Goal: Task Accomplishment & Management: Use online tool/utility

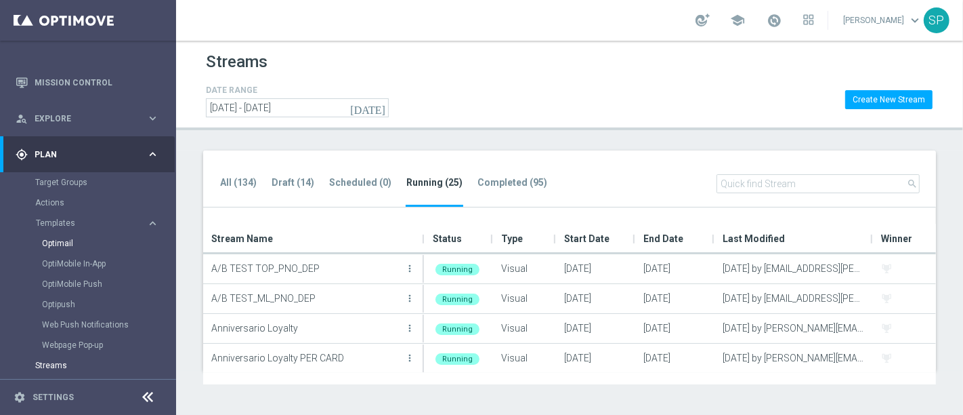
scroll to position [44, 0]
click at [56, 180] on link "Target Groups" at bounding box center [88, 183] width 106 height 11
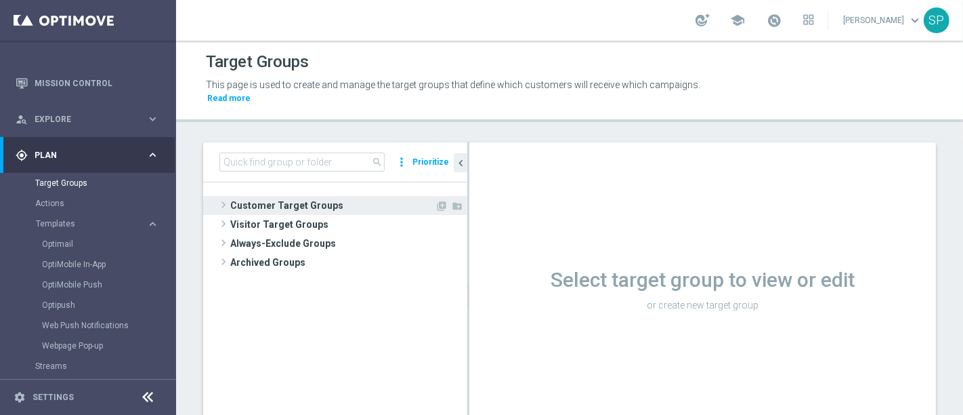
click at [265, 196] on span "Customer Target Groups" at bounding box center [332, 205] width 205 height 19
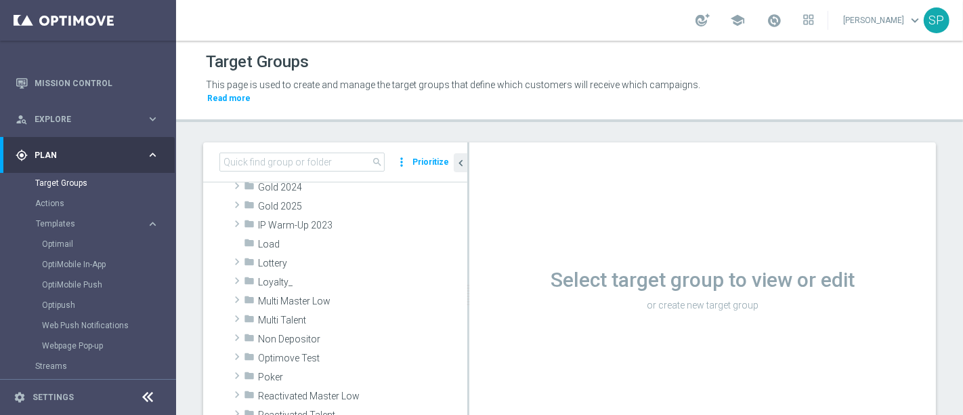
scroll to position [285, 0]
click at [311, 332] on div "folder Non Depositor" at bounding box center [324, 337] width 160 height 19
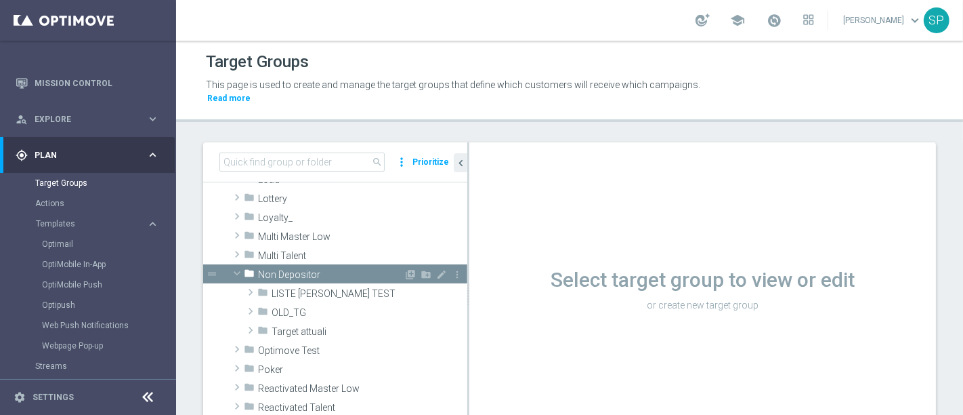
scroll to position [365, 0]
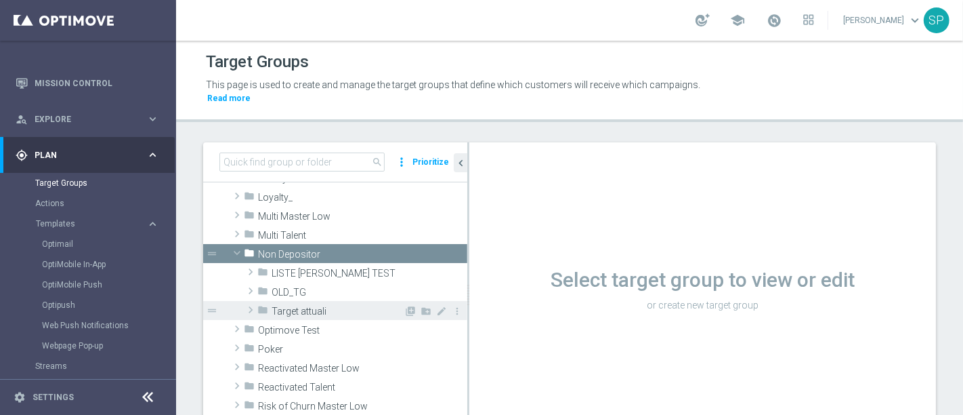
click at [320, 306] on span "Target attuali" at bounding box center [338, 312] width 132 height 12
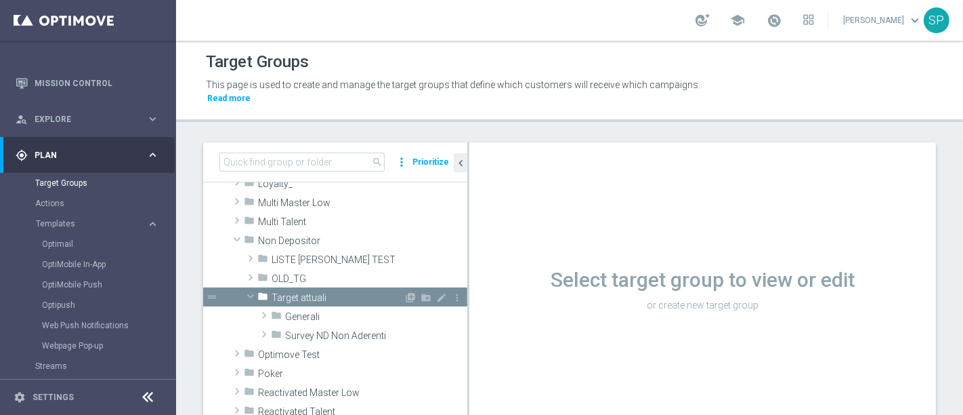
click at [320, 311] on span "Generali" at bounding box center [376, 317] width 182 height 12
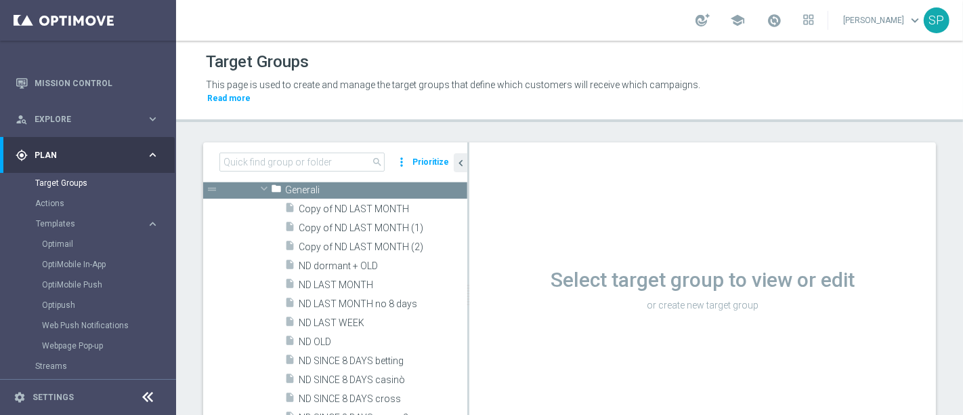
scroll to position [496, 0]
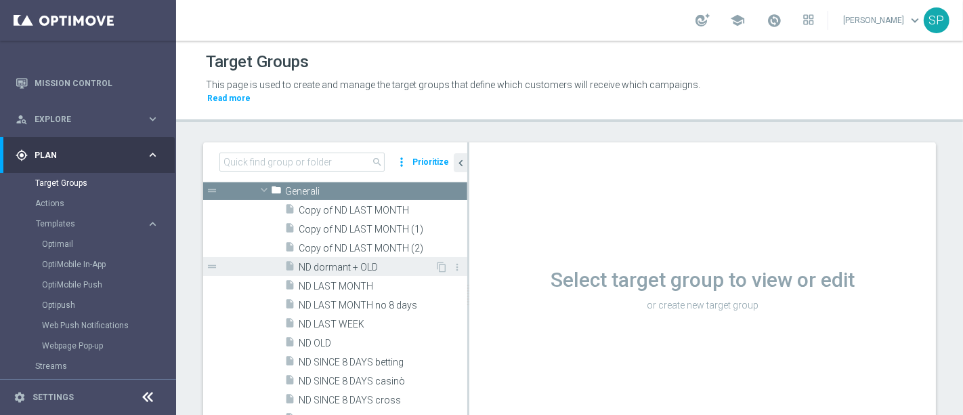
click at [348, 262] on span "ND dormant + OLD" at bounding box center [367, 268] width 136 height 12
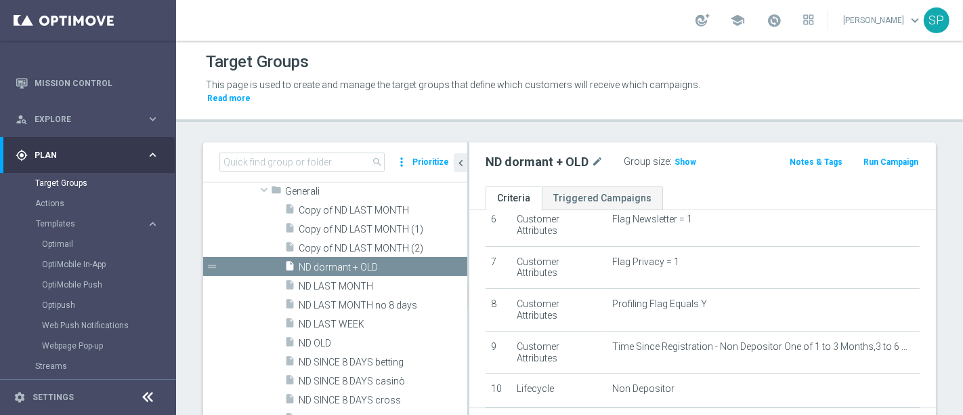
scroll to position [333, 0]
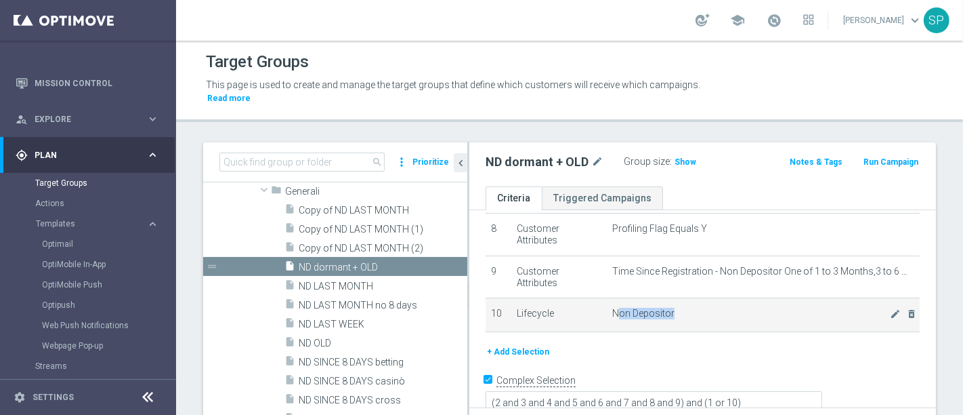
drag, startPoint x: 610, startPoint y: 296, endPoint x: 694, endPoint y: 299, distance: 83.4
click at [694, 308] on span "Non Depositor" at bounding box center [751, 314] width 278 height 12
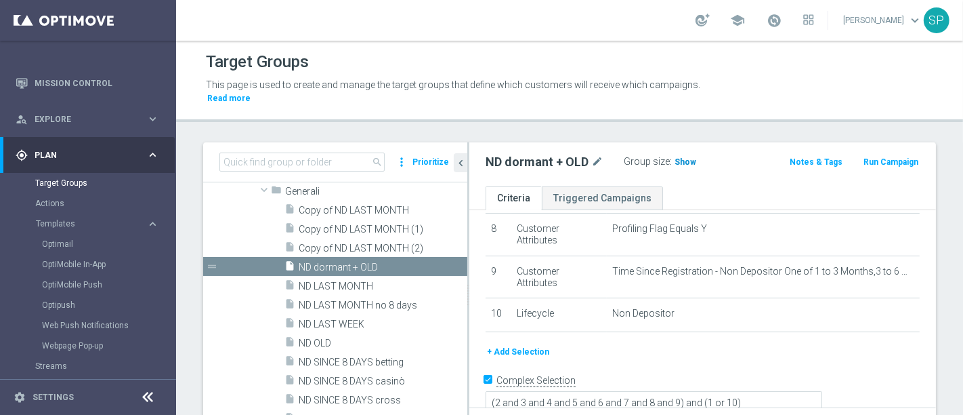
click at [689, 157] on span "Show" at bounding box center [686, 161] width 22 height 9
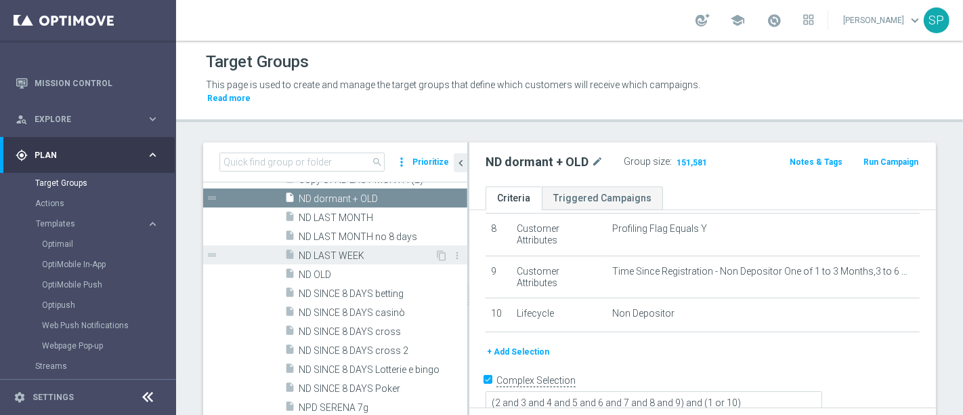
scroll to position [565, 0]
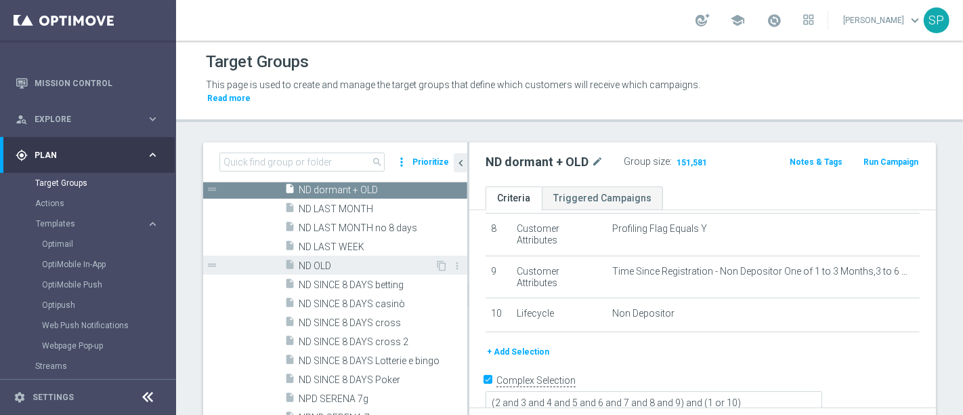
click at [369, 260] on span "ND OLD" at bounding box center [367, 266] width 136 height 12
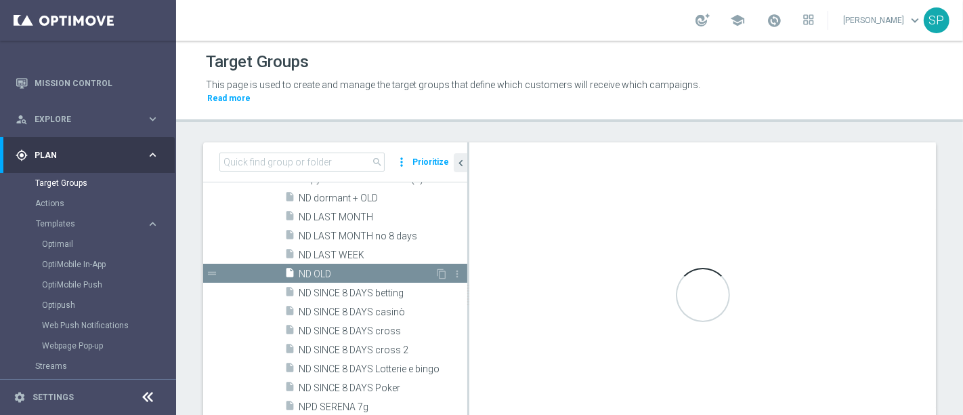
scroll to position [466, 0]
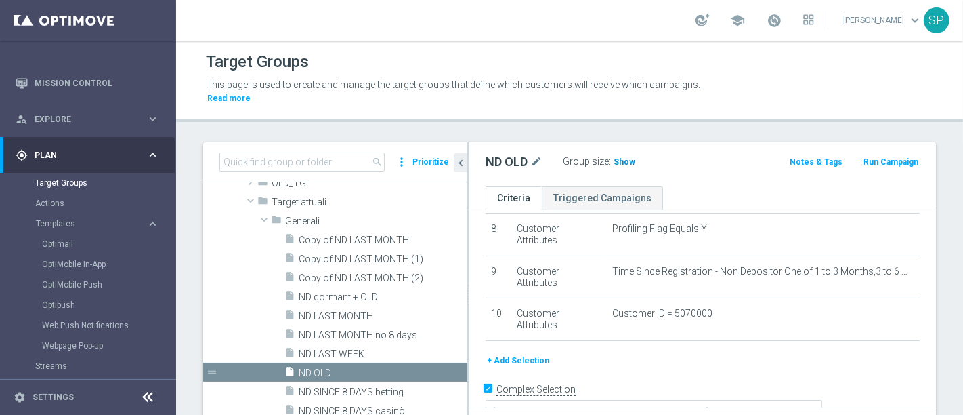
click at [623, 157] on span "Show" at bounding box center [625, 161] width 22 height 9
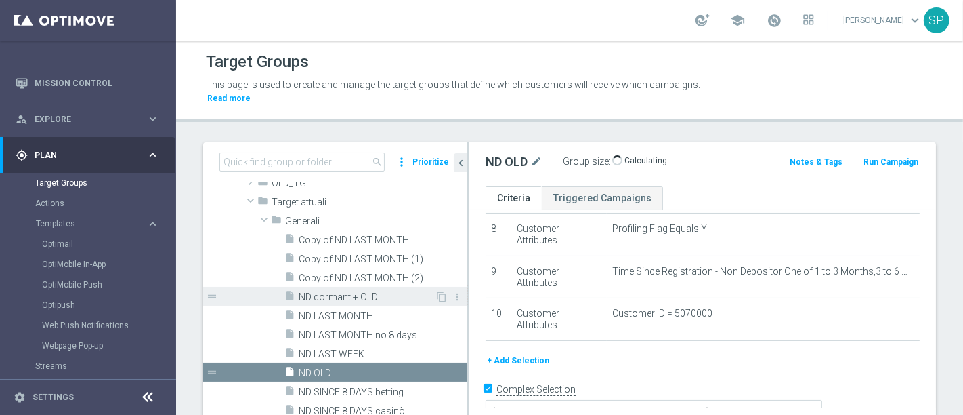
click at [375, 291] on span "ND dormant + OLD" at bounding box center [367, 297] width 136 height 12
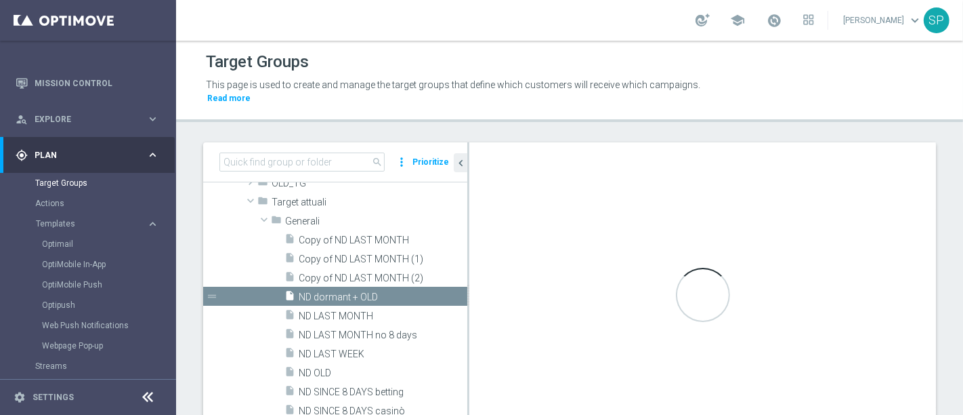
type textarea "(2 and 3 and 4 and 5 and 6 and 7 and 8 and 9) and (1 or 10)"
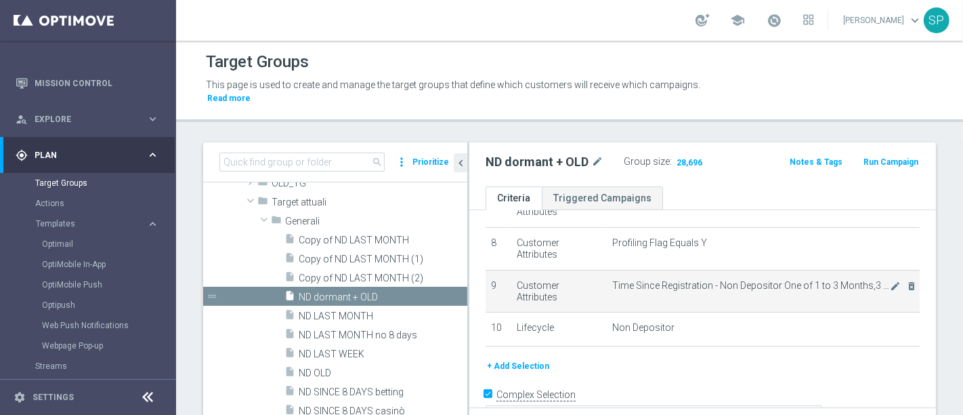
scroll to position [320, 0]
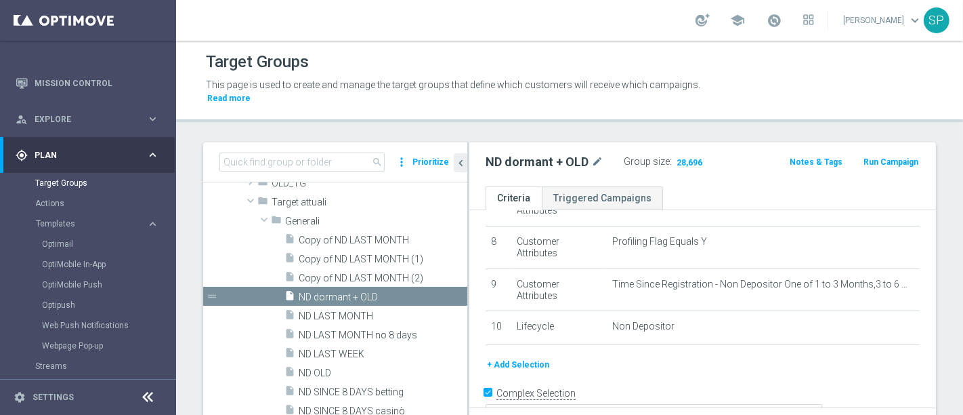
click at [525, 357] on button "+ Add Selection" at bounding box center [518, 364] width 65 height 15
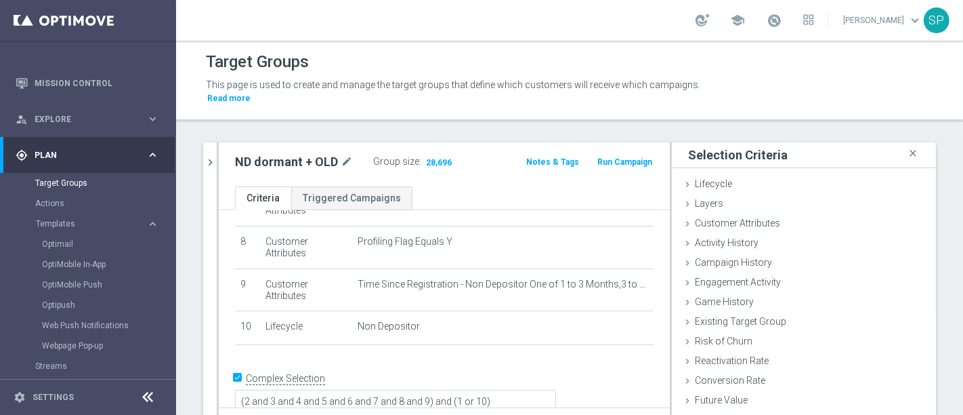
scroll to position [318, 0]
click at [741, 217] on span "Customer Attributes" at bounding box center [737, 222] width 85 height 11
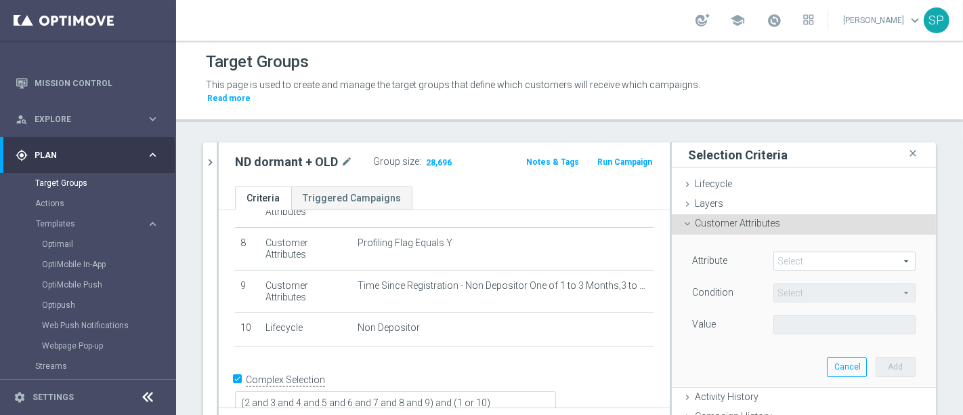
scroll to position [13, 0]
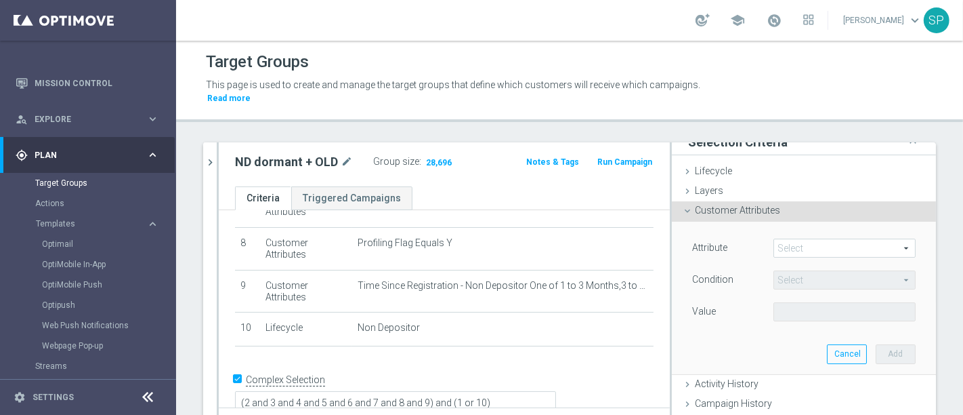
click at [789, 239] on span at bounding box center [844, 248] width 141 height 18
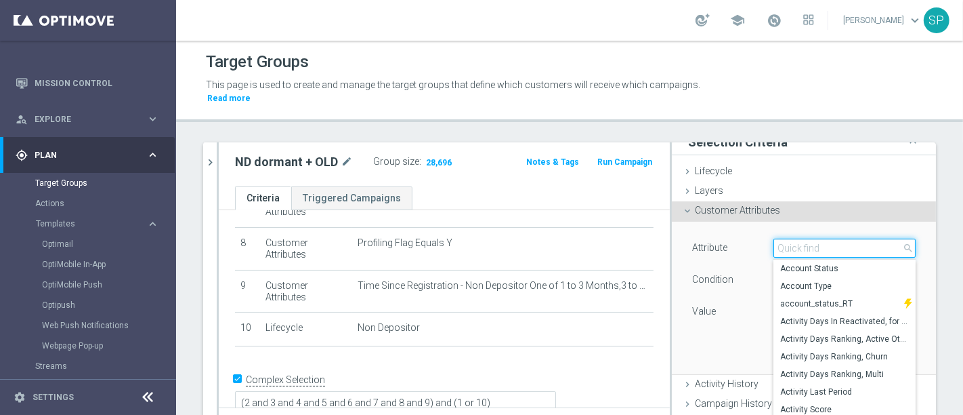
click at [790, 238] on input "search" at bounding box center [845, 247] width 142 height 19
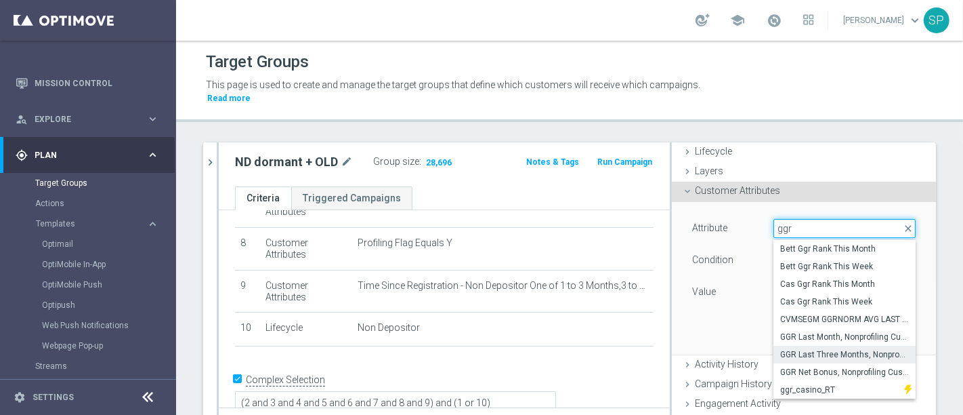
scroll to position [37, 0]
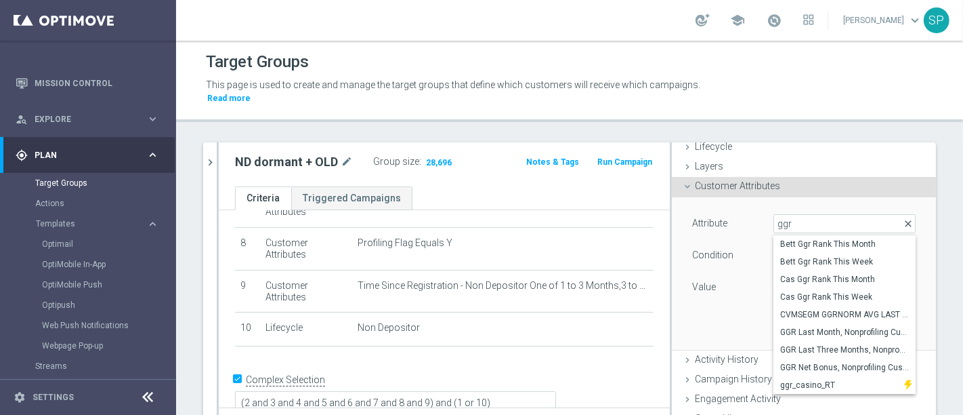
click at [903, 218] on span "close" at bounding box center [908, 223] width 11 height 11
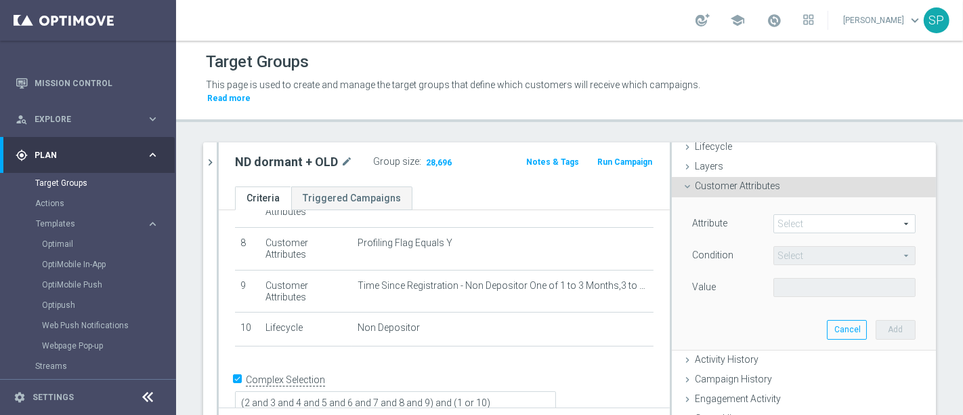
click at [854, 215] on span at bounding box center [844, 224] width 141 height 18
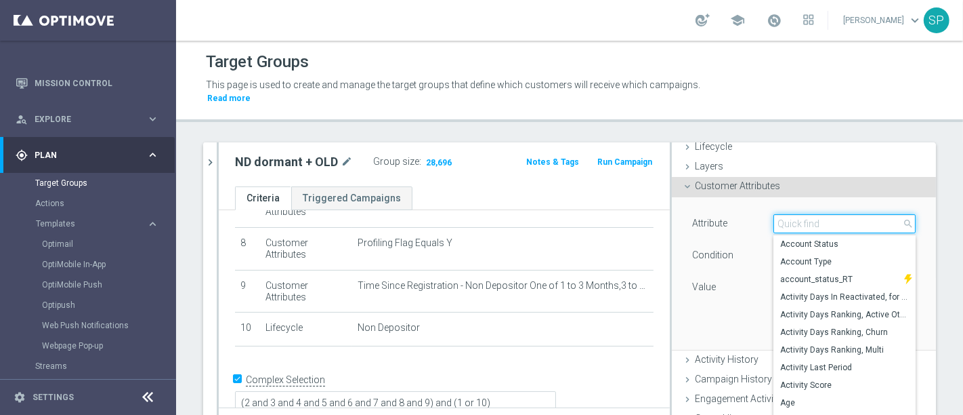
click at [854, 214] on input "search" at bounding box center [845, 223] width 142 height 19
type input "ggr"
